Goal: Task Accomplishment & Management: Manage account settings

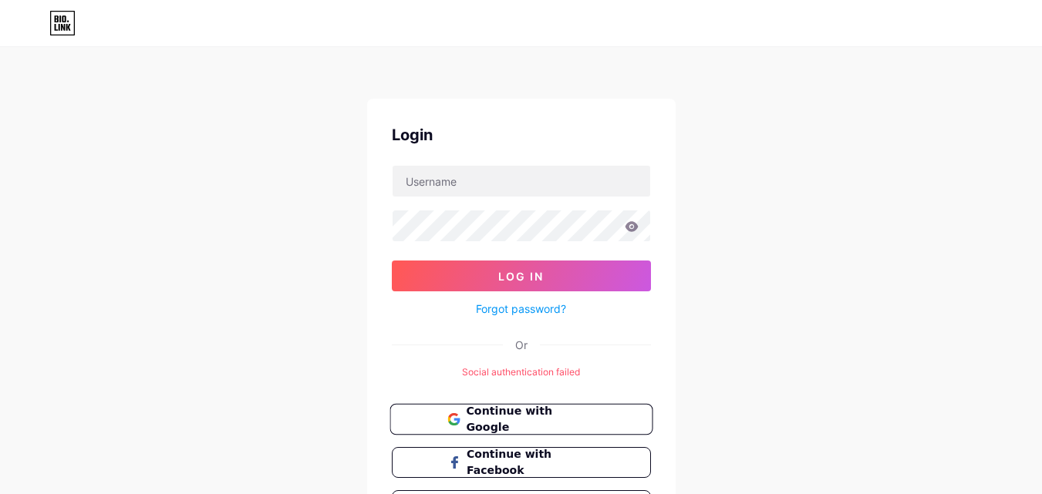
click at [519, 430] on button "Continue with Google" at bounding box center [520, 420] width 263 height 32
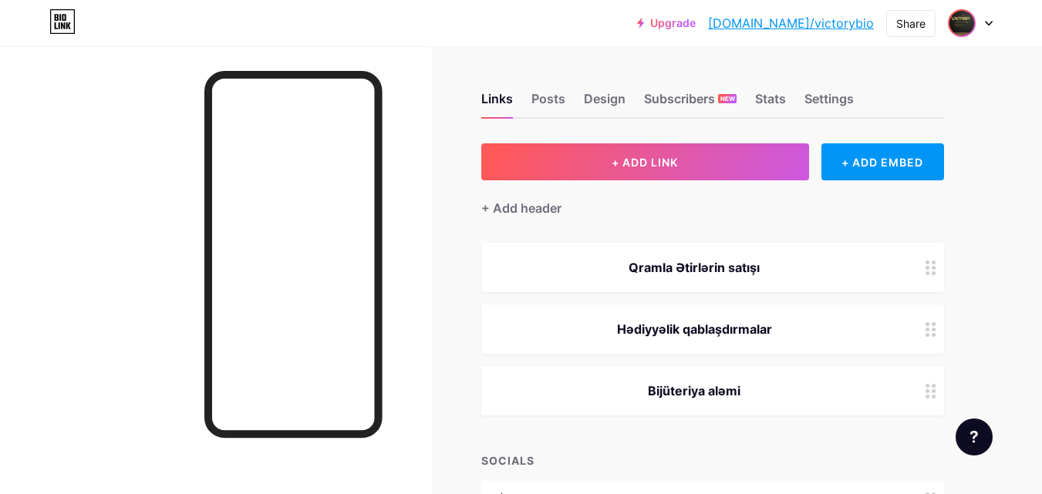
click at [965, 17] on img at bounding box center [961, 23] width 25 height 25
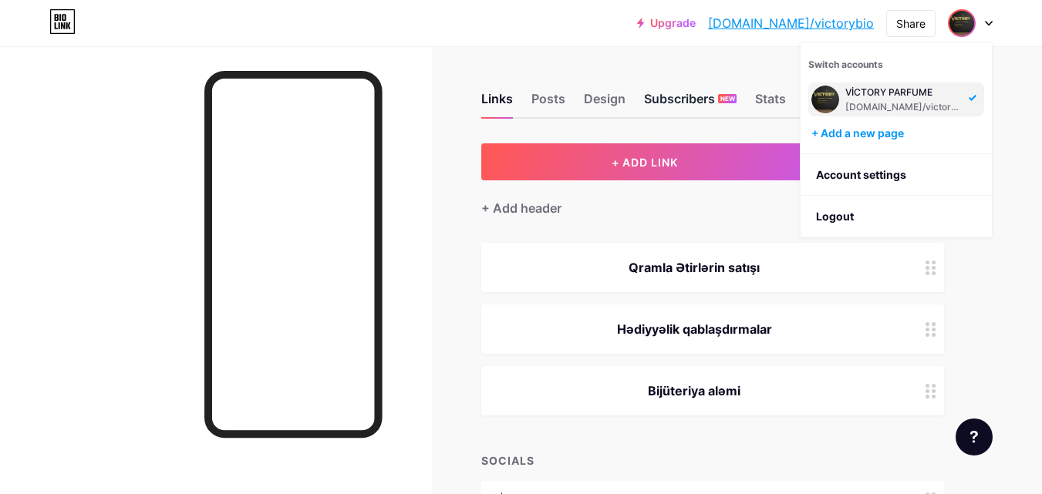
click at [673, 91] on div "Subscribers NEW" at bounding box center [690, 103] width 93 height 28
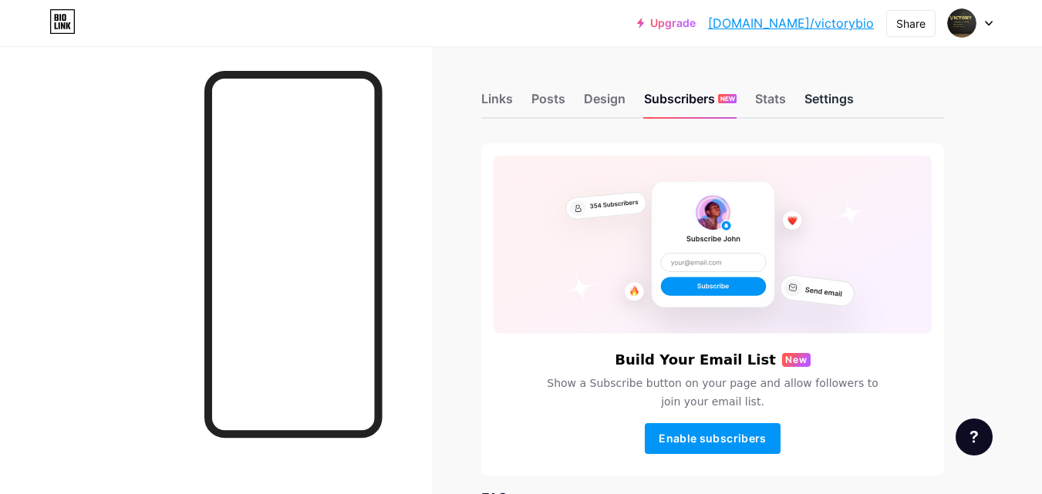
click at [830, 109] on div "Settings" at bounding box center [828, 103] width 49 height 28
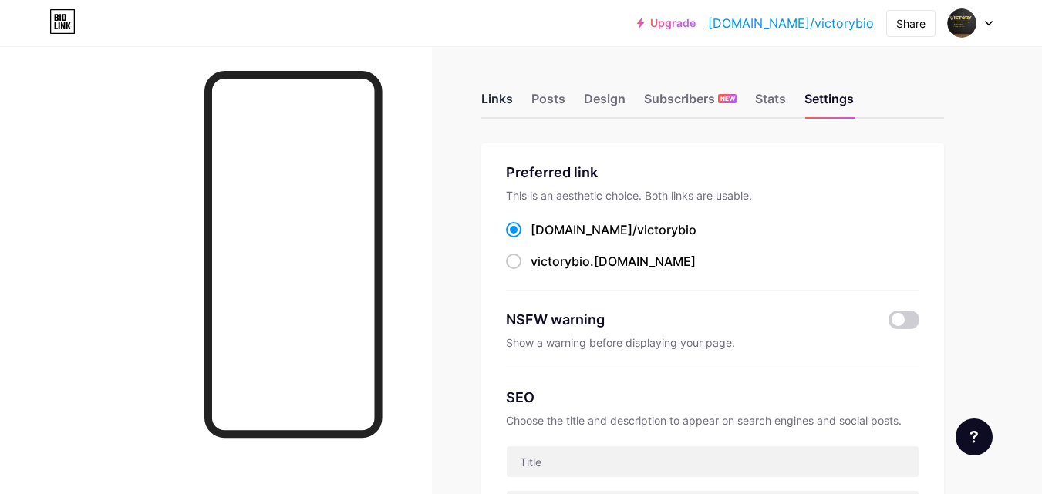
click at [491, 96] on div "Links" at bounding box center [497, 103] width 32 height 28
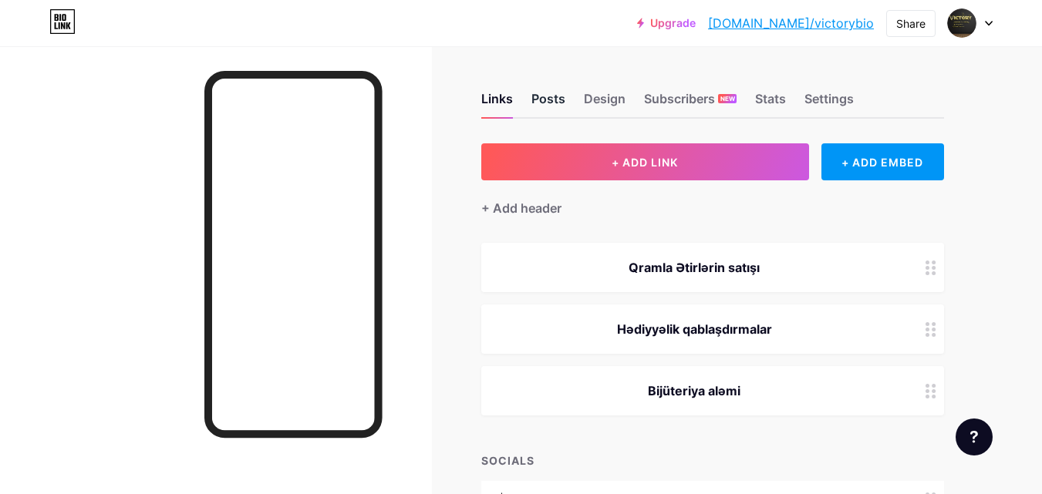
click at [535, 100] on div "Posts" at bounding box center [548, 103] width 34 height 28
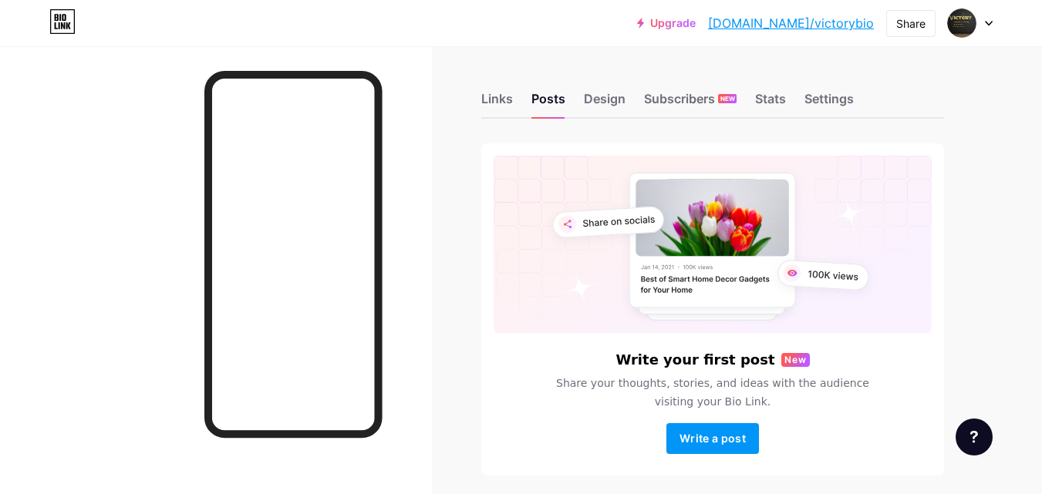
click at [605, 119] on div "Links Posts Design Subscribers NEW Stats Settings Write your first post New Sha…" at bounding box center [504, 299] width 1009 height 507
click at [604, 115] on div "Design" at bounding box center [605, 103] width 42 height 28
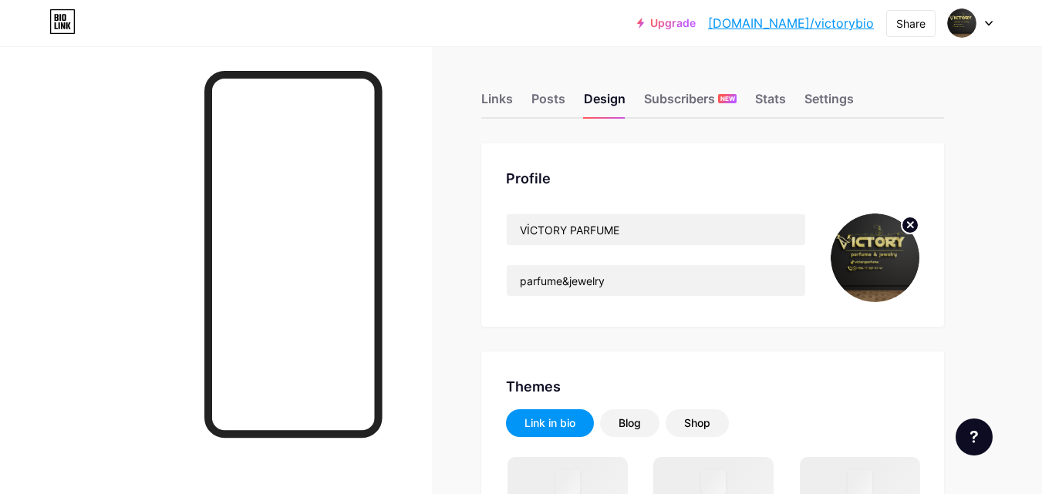
click at [863, 272] on img at bounding box center [875, 258] width 89 height 89
click at [902, 234] on icon at bounding box center [910, 225] width 19 height 19
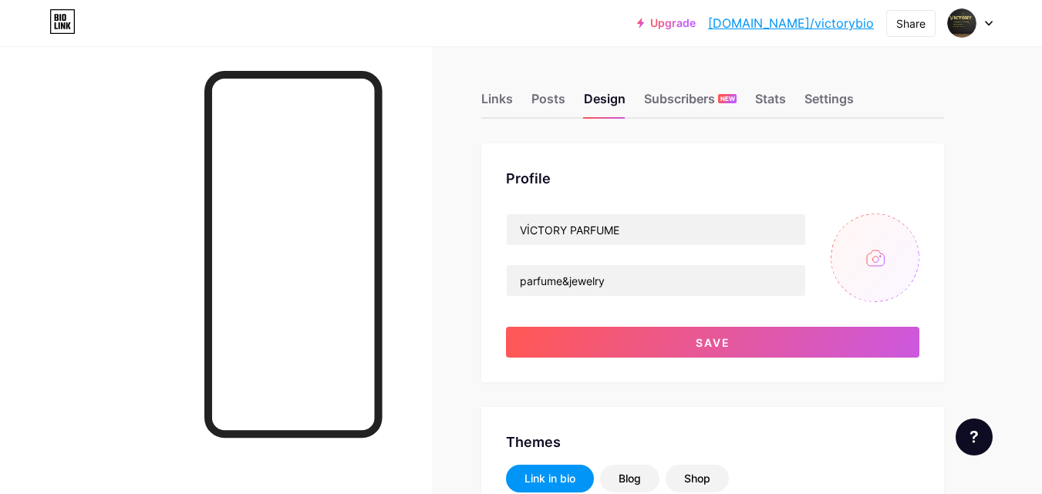
type input "#000000"
type input "#db1414"
click at [854, 265] on input "file" at bounding box center [875, 258] width 89 height 89
type input "C:\fakepath\Logo_78_R1 (3).jpg"
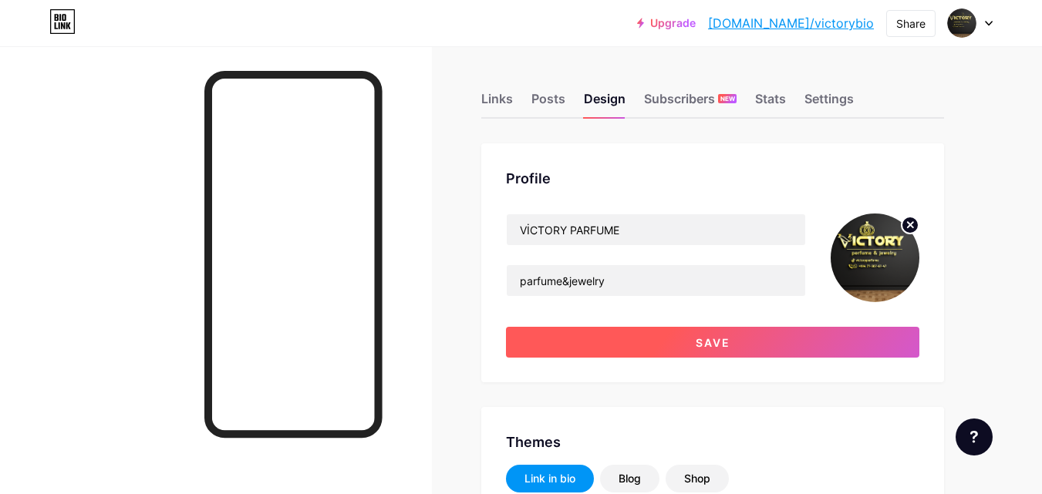
click at [730, 348] on button "Save" at bounding box center [712, 342] width 413 height 31
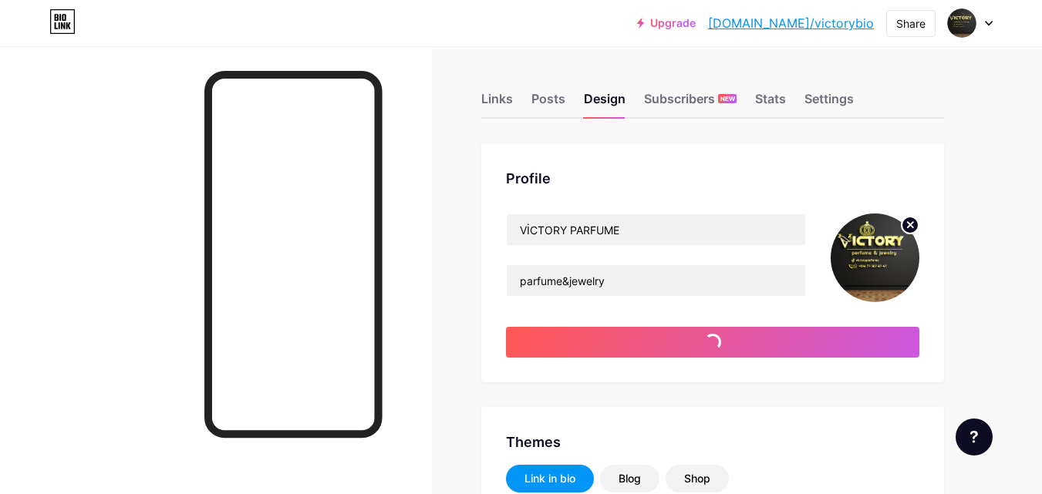
type input "#000000"
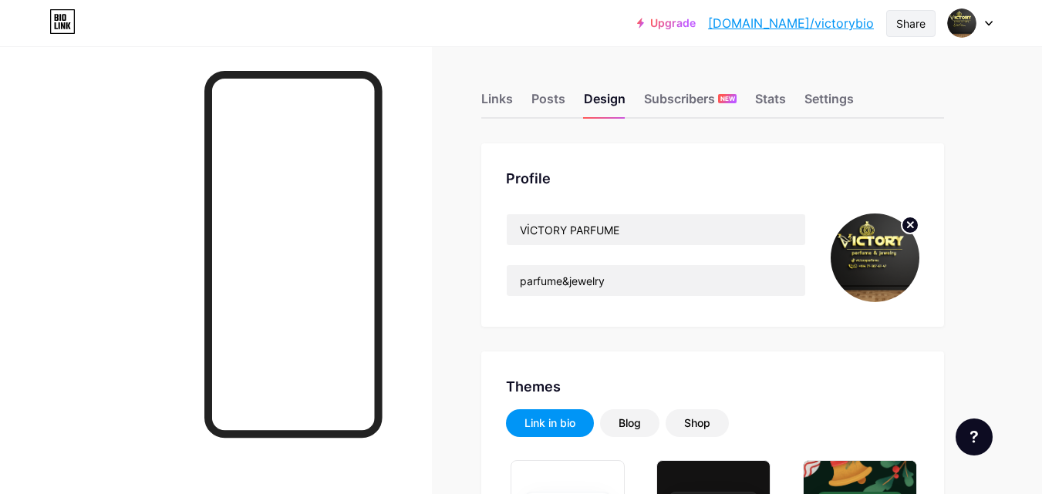
click at [913, 28] on div "Share" at bounding box center [910, 23] width 29 height 16
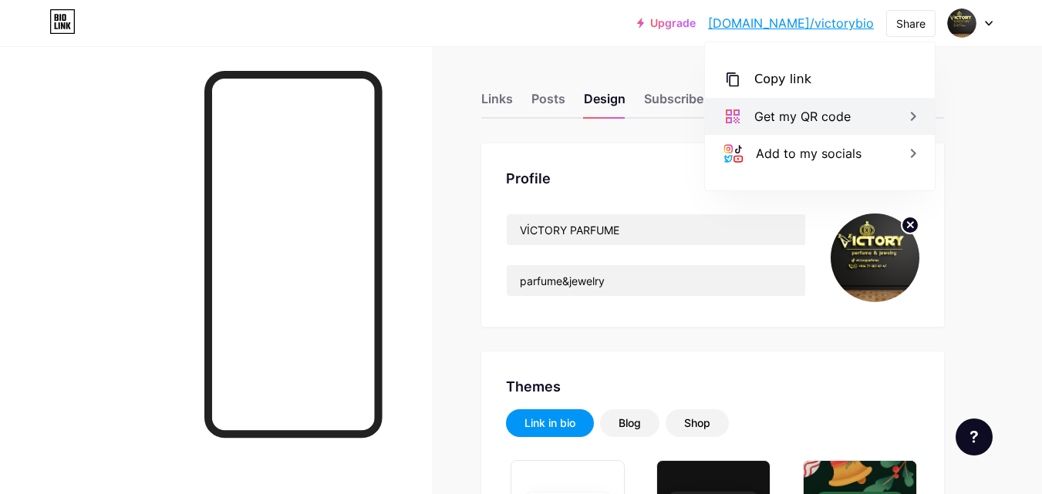
click at [905, 124] on icon at bounding box center [913, 116] width 19 height 19
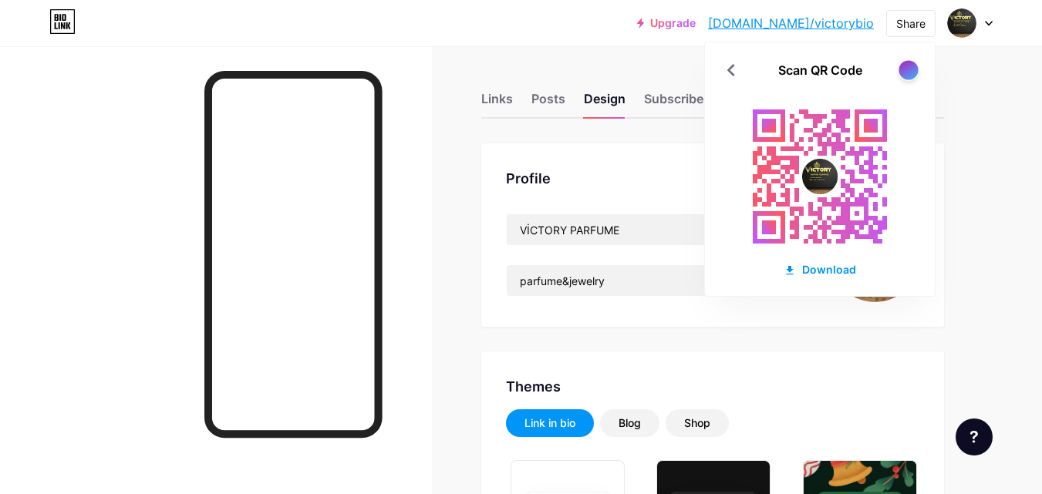
click at [912, 62] on div at bounding box center [909, 70] width 22 height 22
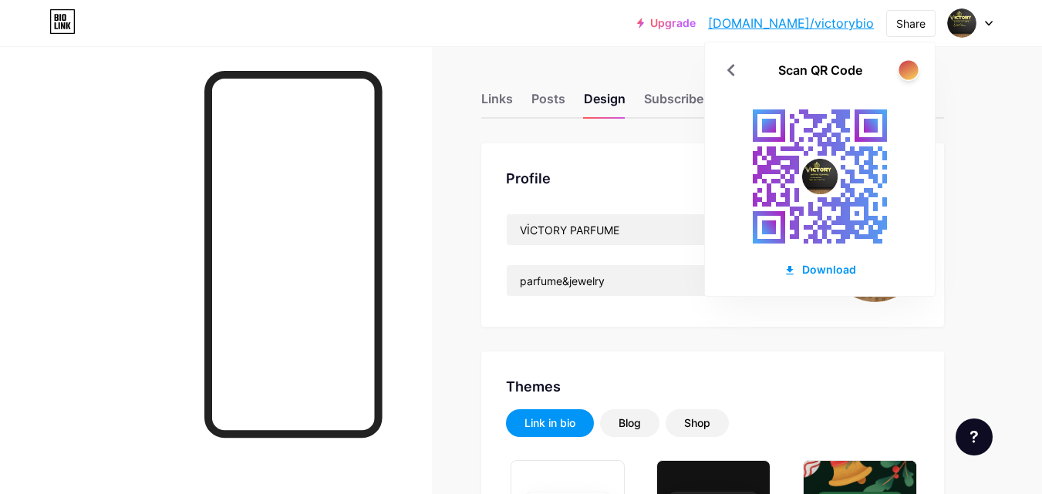
click at [915, 68] on div at bounding box center [908, 69] width 19 height 19
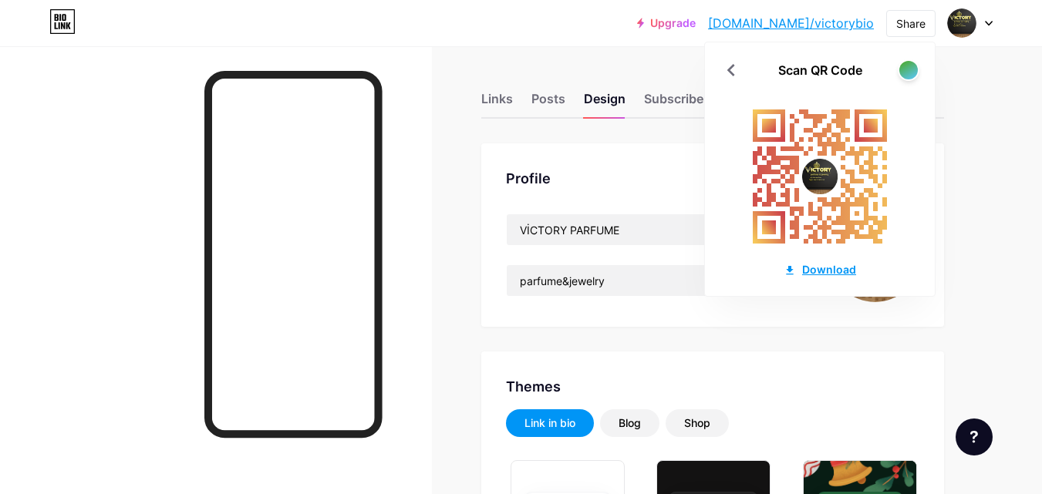
click at [811, 267] on div "Download" at bounding box center [820, 269] width 72 height 16
drag, startPoint x: 648, startPoint y: 18, endPoint x: 783, endPoint y: 9, distance: 135.2
click at [651, 19] on div "Upgrade [DOMAIN_NAME]/[PERSON_NAME]... [DOMAIN_NAME]/victorybio Share Scan QR C…" at bounding box center [521, 23] width 1042 height 28
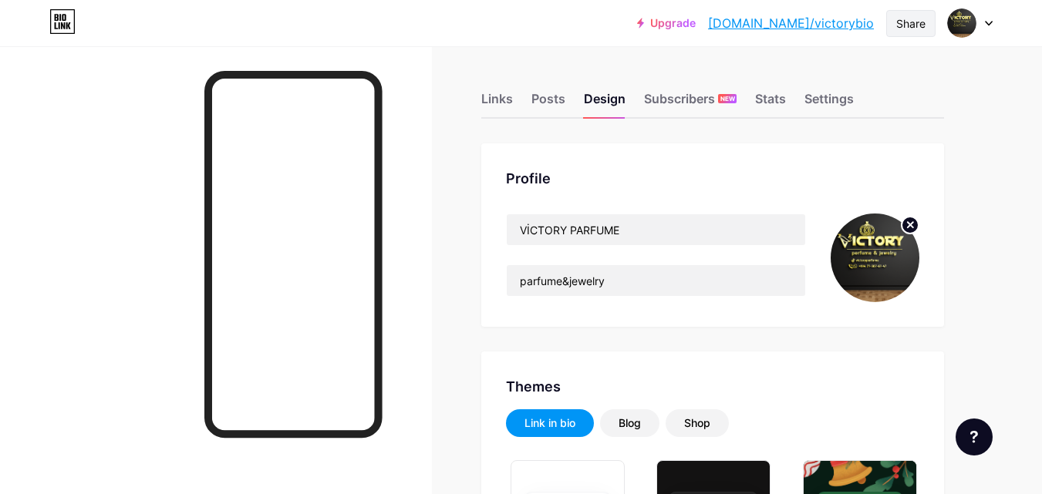
click at [921, 24] on div "Share" at bounding box center [910, 23] width 29 height 16
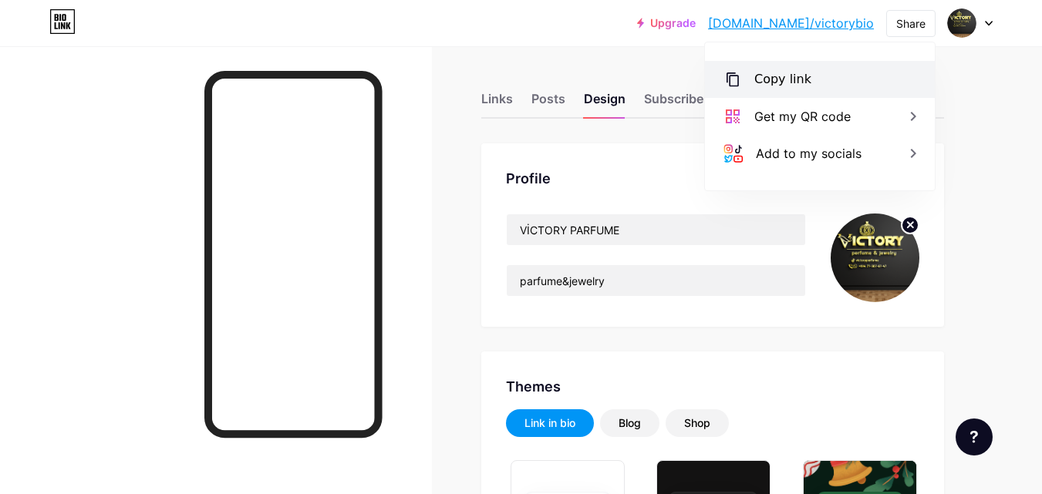
click at [854, 81] on div "Copy link" at bounding box center [820, 79] width 230 height 37
